Goal: Register for event/course

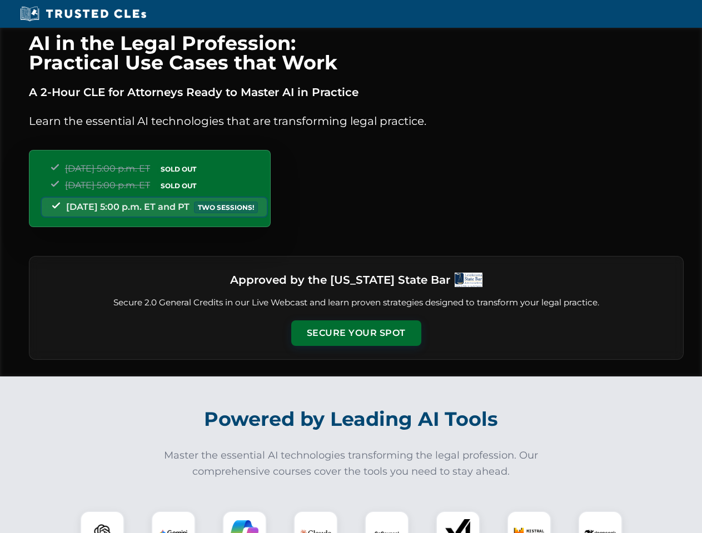
click at [356, 333] on button "Secure Your Spot" at bounding box center [356, 334] width 130 height 26
